Goal: Communication & Community: Answer question/provide support

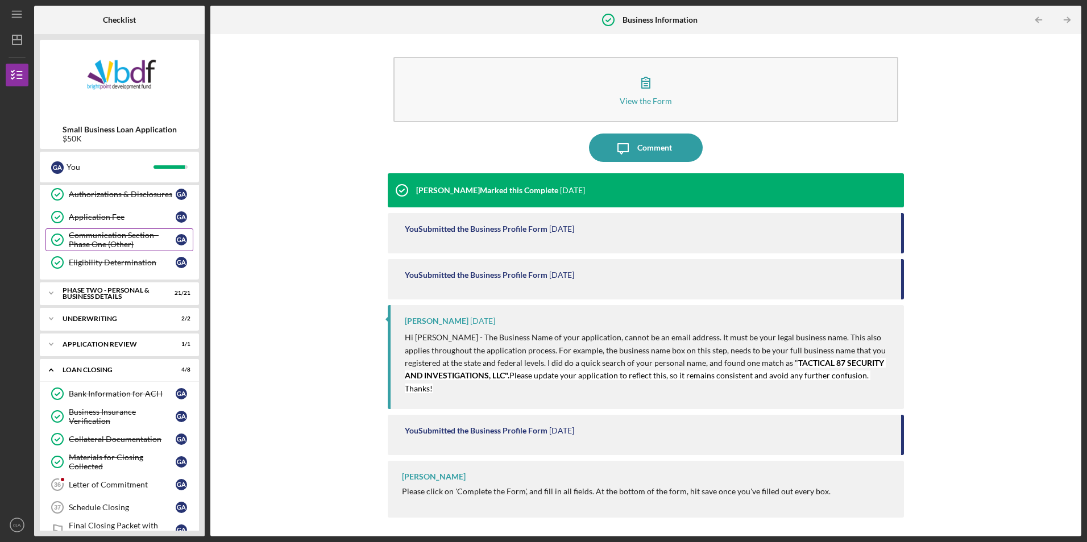
scroll to position [227, 0]
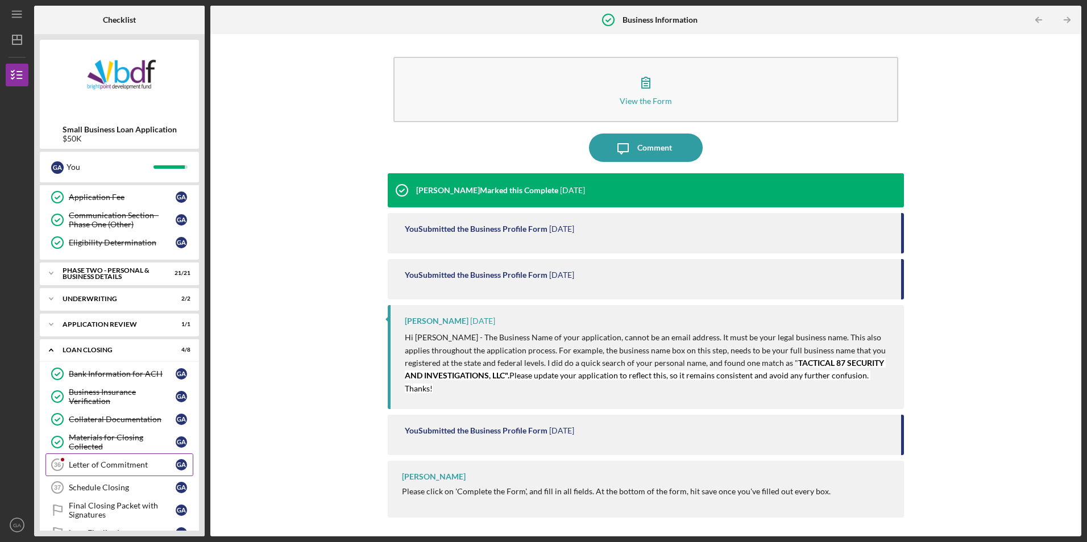
click at [104, 459] on link "Letter of Commitment 36 Letter of Commitment G A" at bounding box center [119, 465] width 148 height 23
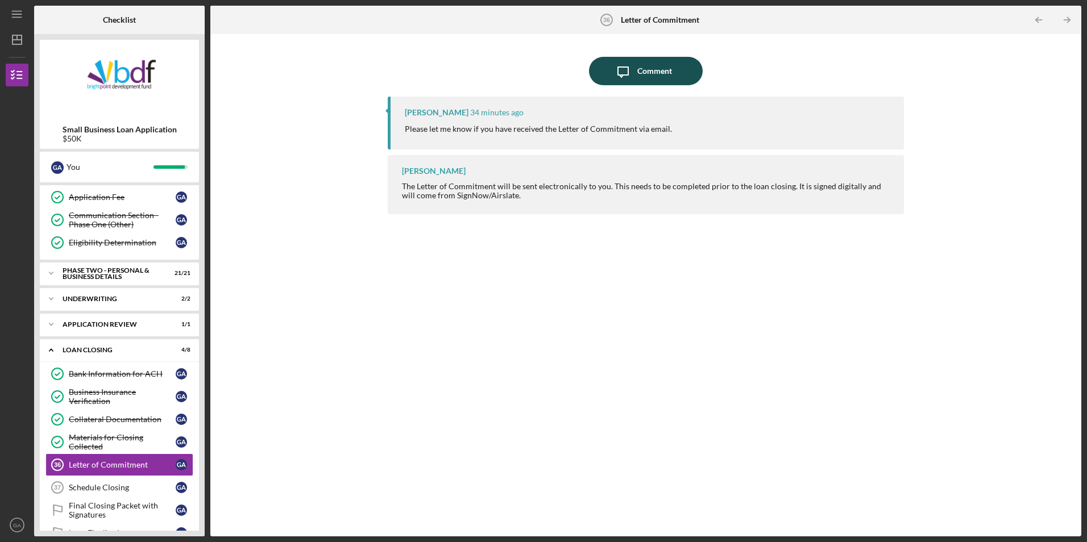
click at [620, 73] on icon "Icon/Message" at bounding box center [623, 71] width 28 height 28
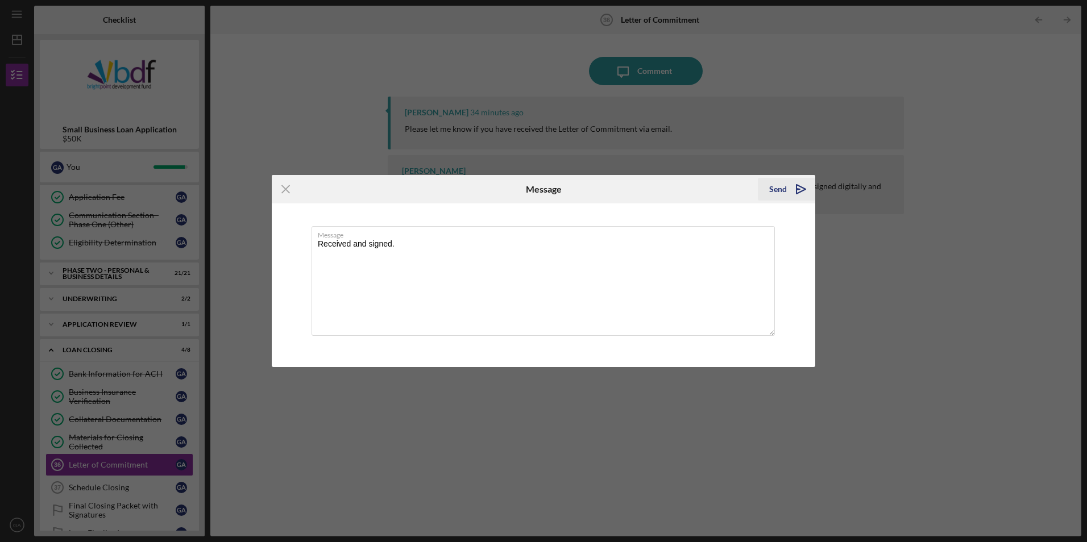
type textarea "Received and signed."
click at [794, 186] on icon "Icon/icon-invite-send" at bounding box center [801, 189] width 28 height 28
